Goal: Task Accomplishment & Management: Use online tool/utility

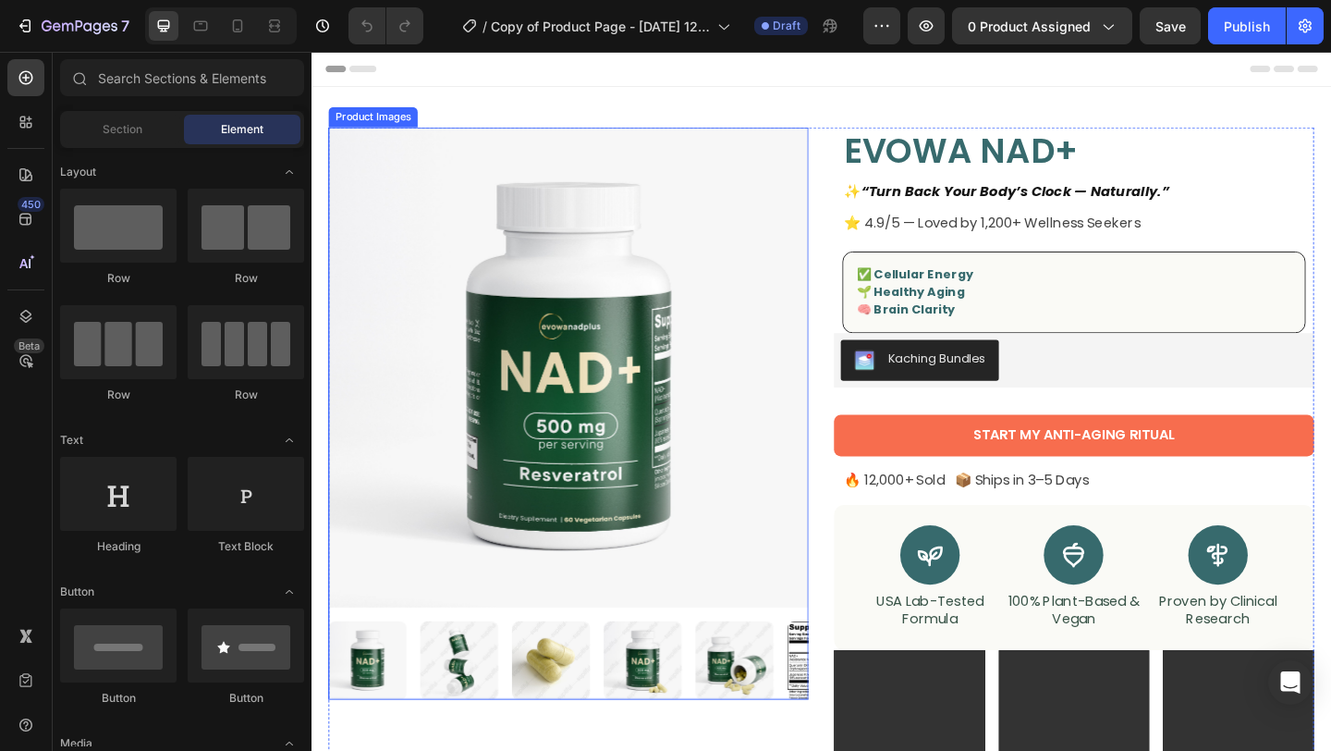
click at [592, 408] on img at bounding box center [591, 395] width 522 height 522
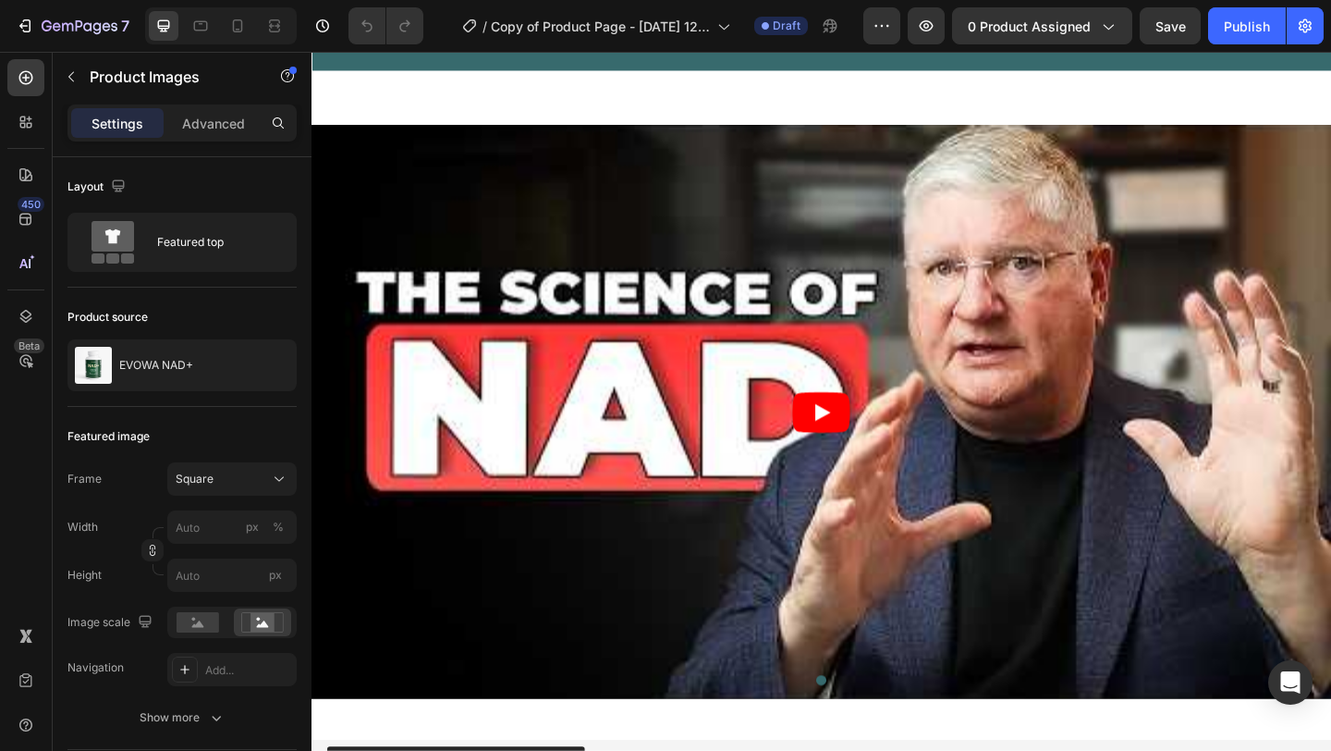
scroll to position [3090, 0]
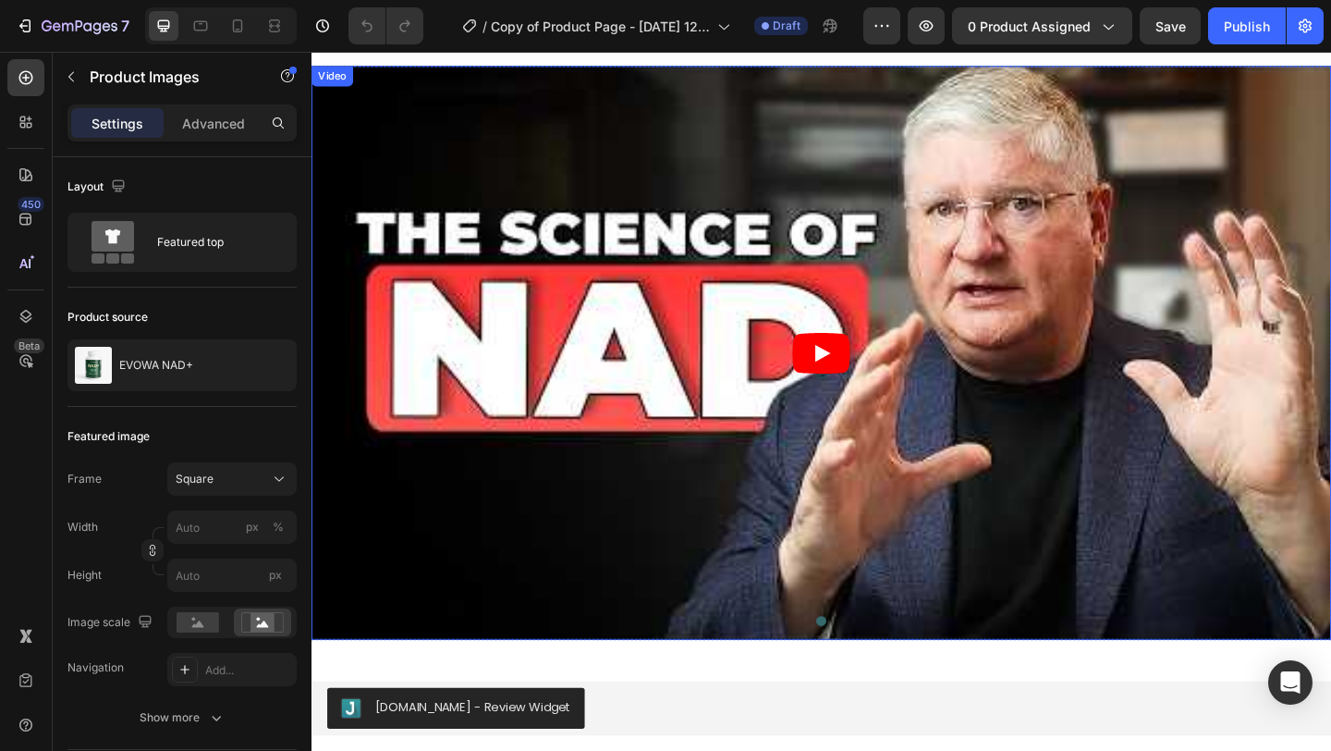
click at [873, 385] on icon "Play" at bounding box center [866, 380] width 63 height 44
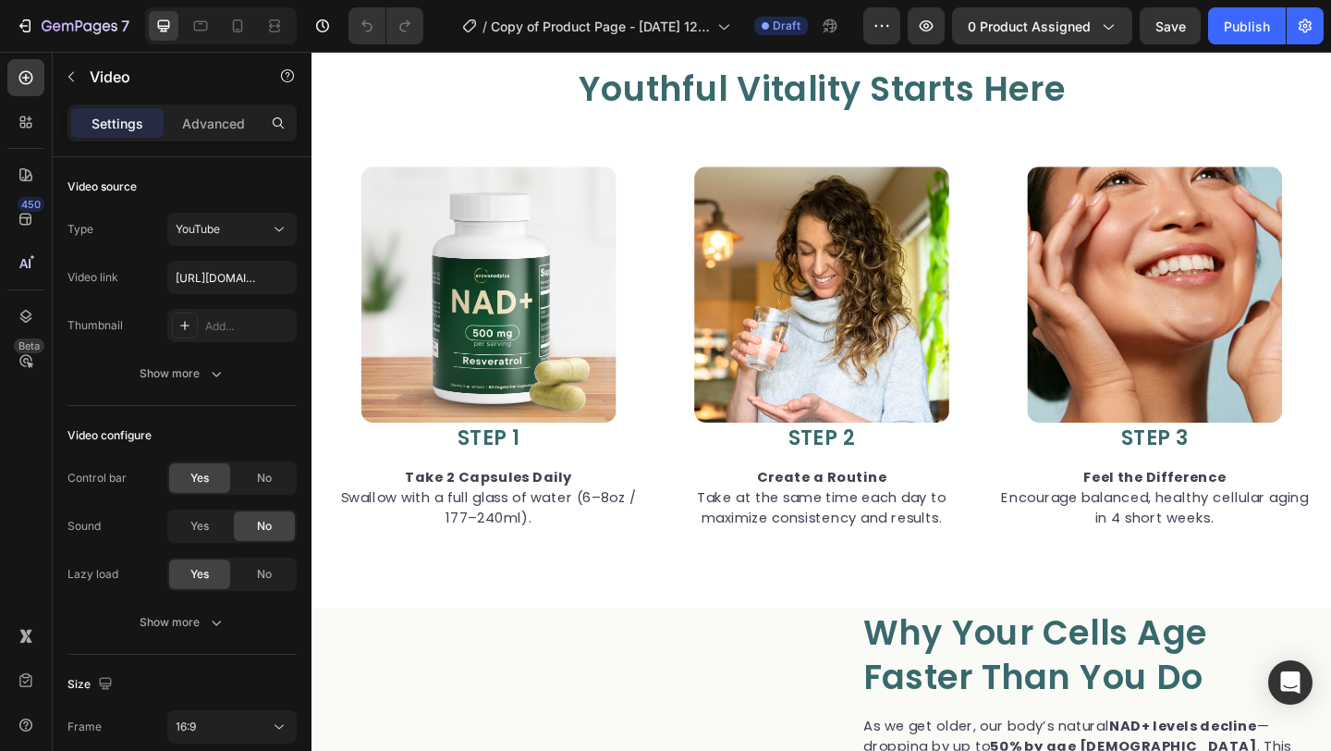
scroll to position [0, 0]
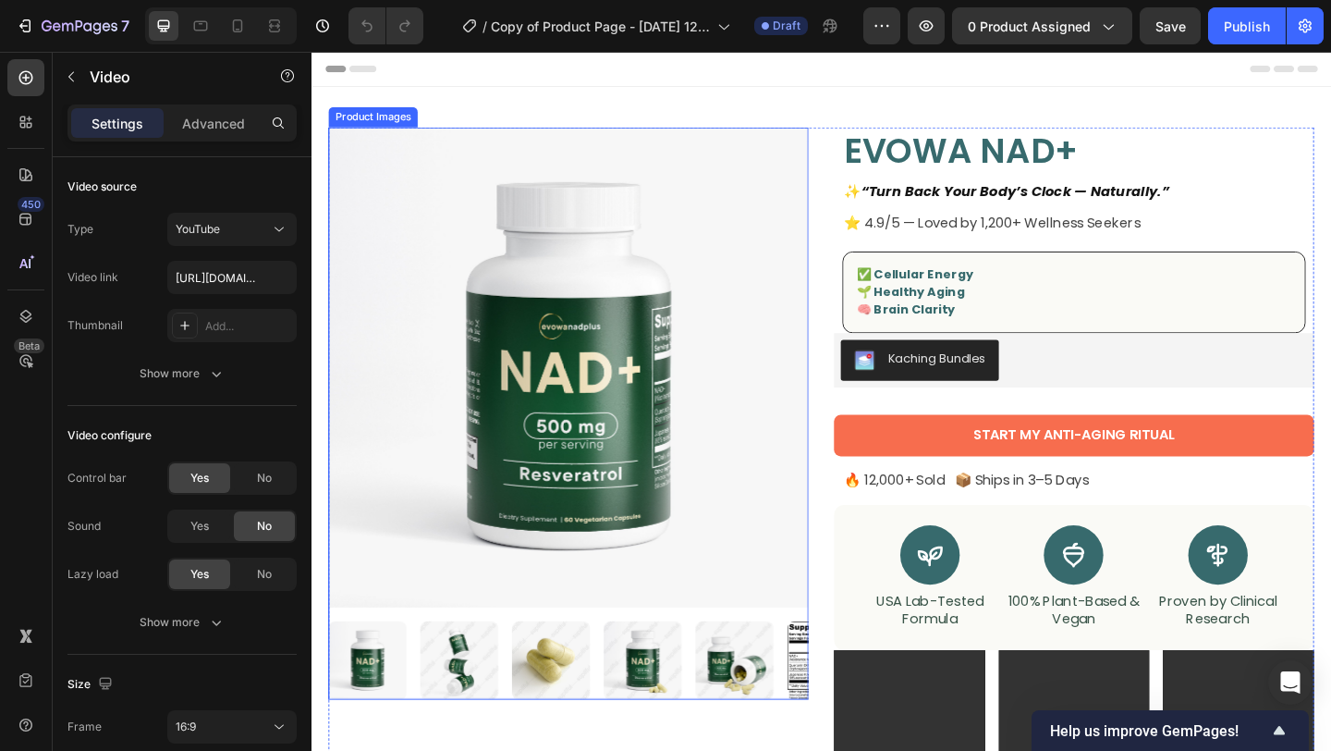
click at [677, 378] on img at bounding box center [591, 395] width 522 height 522
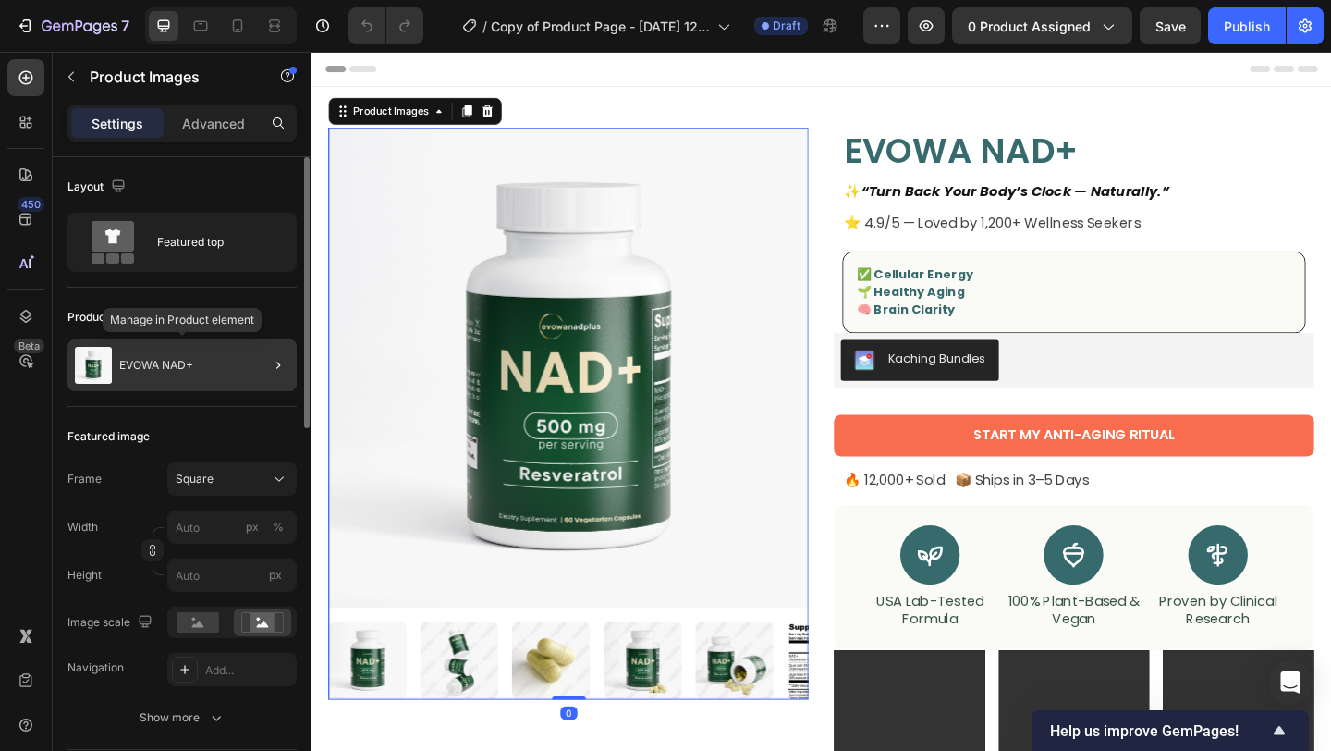
click at [204, 369] on div "EVOWA NAD+" at bounding box center [181, 365] width 229 height 52
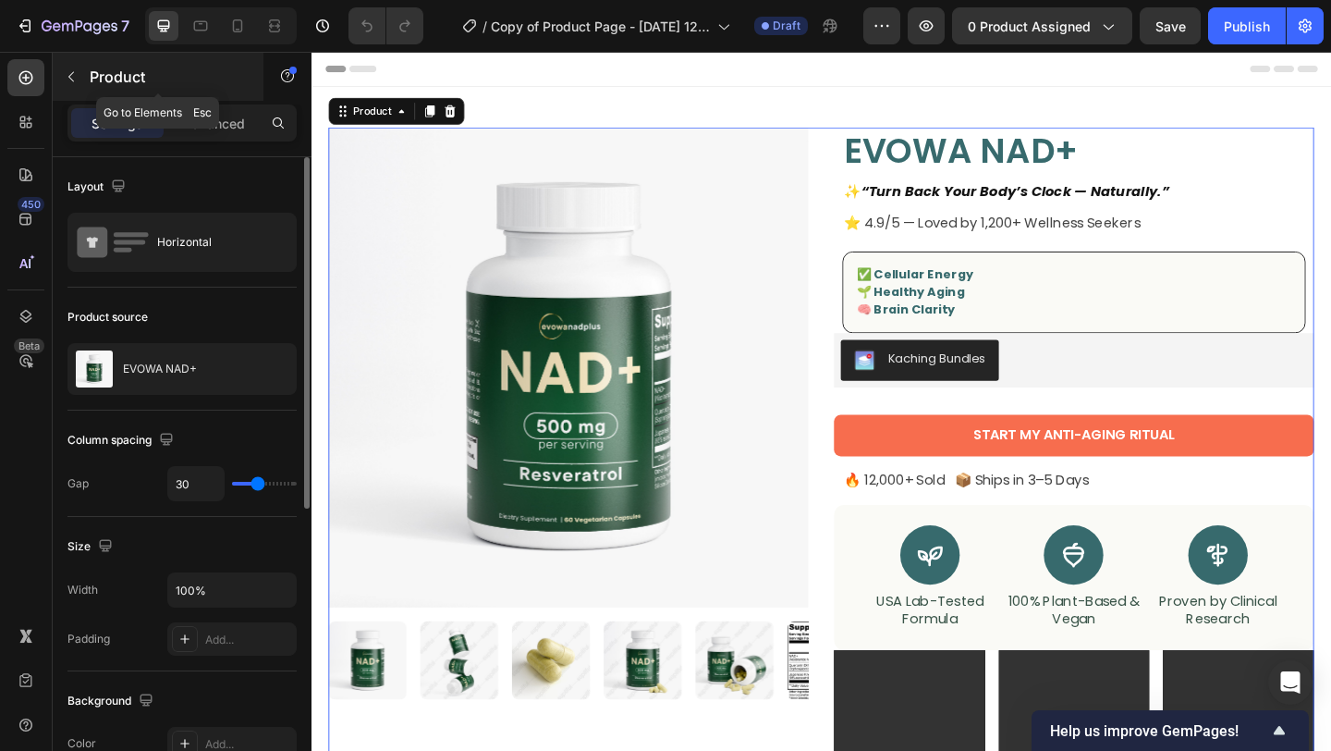
click at [61, 83] on button "button" at bounding box center [71, 77] width 30 height 30
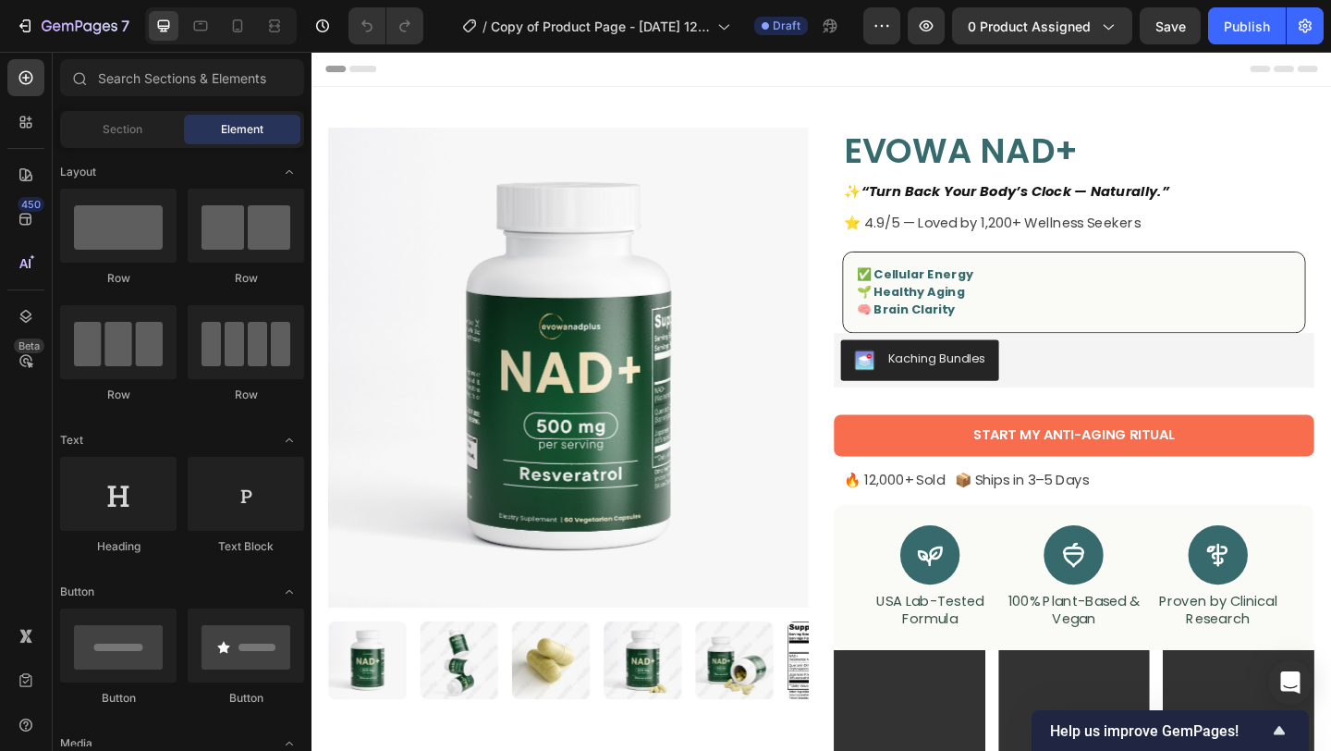
click at [1151, 45] on div "7 Version history / Copy of Product Page - [DATE] 12:40:21 Draft Preview 0 prod…" at bounding box center [665, 26] width 1331 height 53
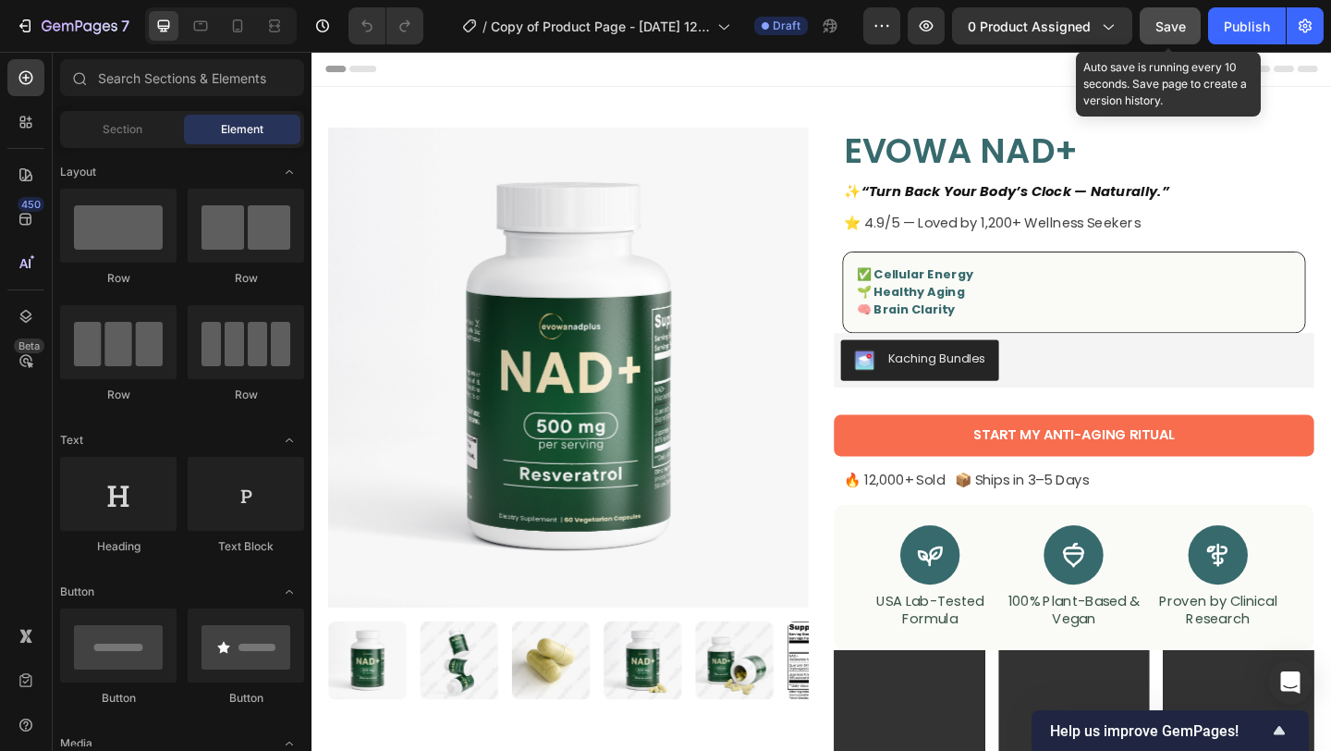
click at [1156, 39] on button "Save" at bounding box center [1170, 25] width 61 height 37
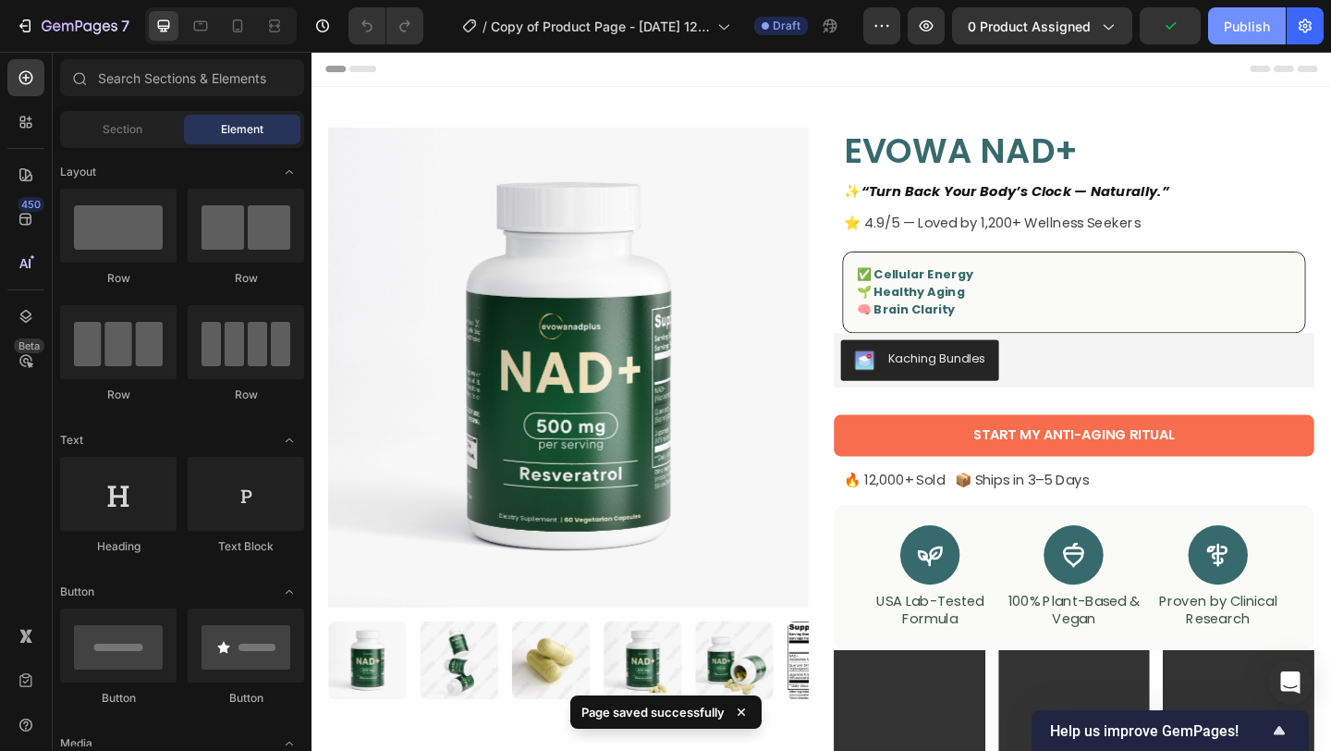
click at [1236, 39] on button "Publish" at bounding box center [1247, 25] width 78 height 37
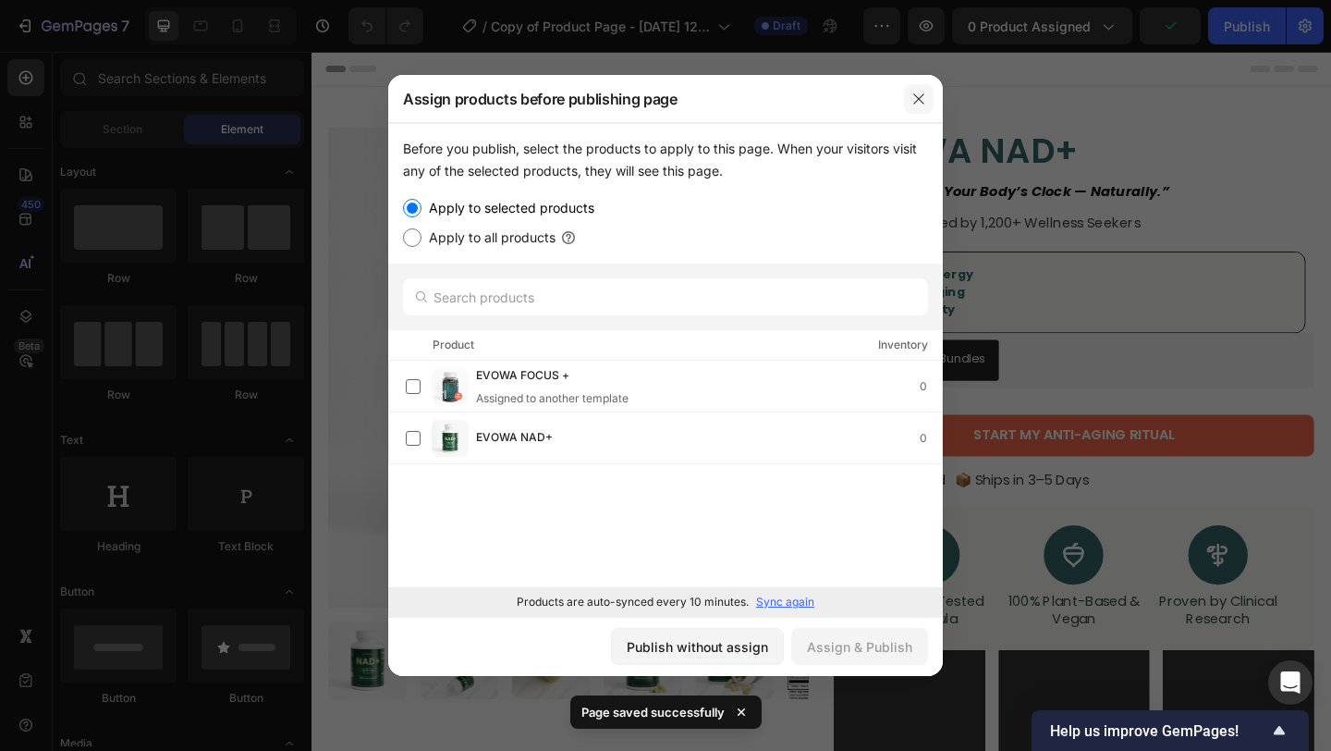
click at [914, 99] on icon "button" at bounding box center [918, 99] width 15 height 15
